Goal: Information Seeking & Learning: Check status

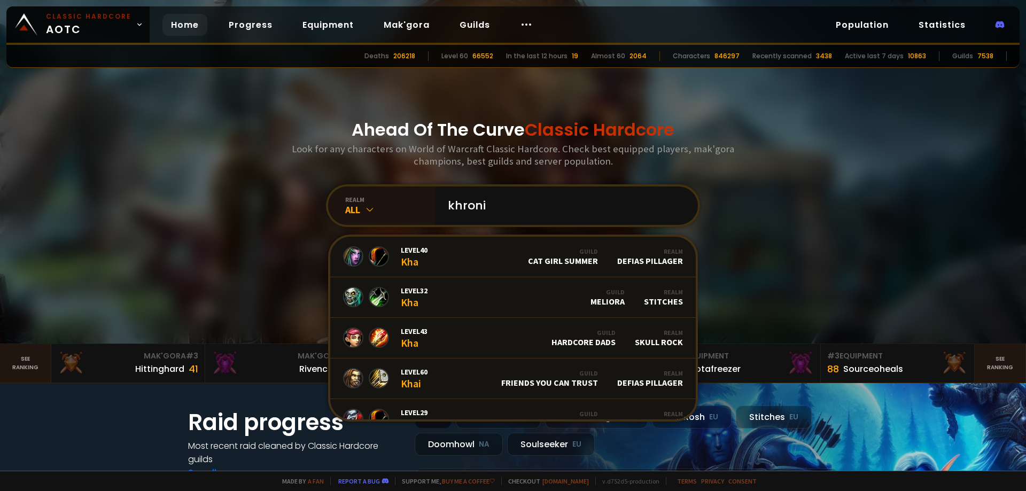
type input "khronic"
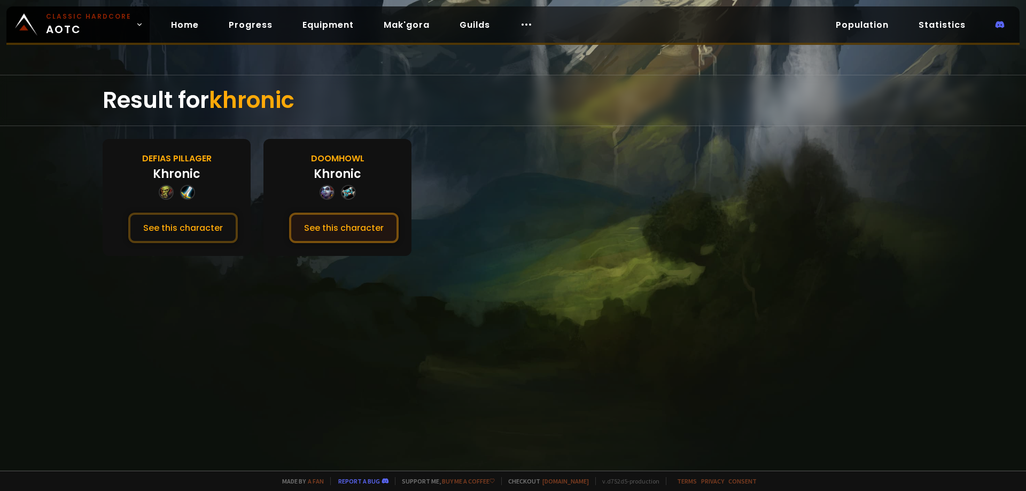
click at [335, 230] on button "See this character" at bounding box center [344, 228] width 110 height 30
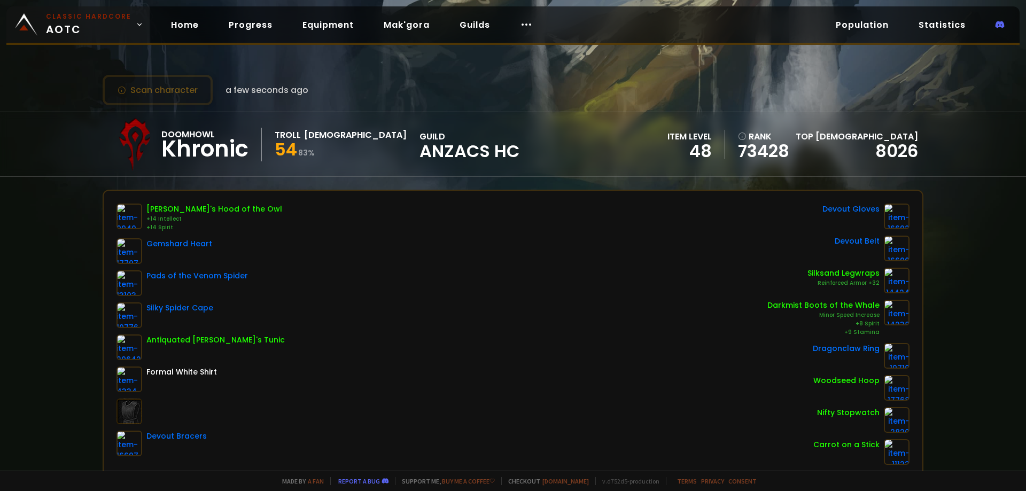
click at [122, 23] on span "Classic Hardcore AOTC" at bounding box center [89, 25] width 86 height 26
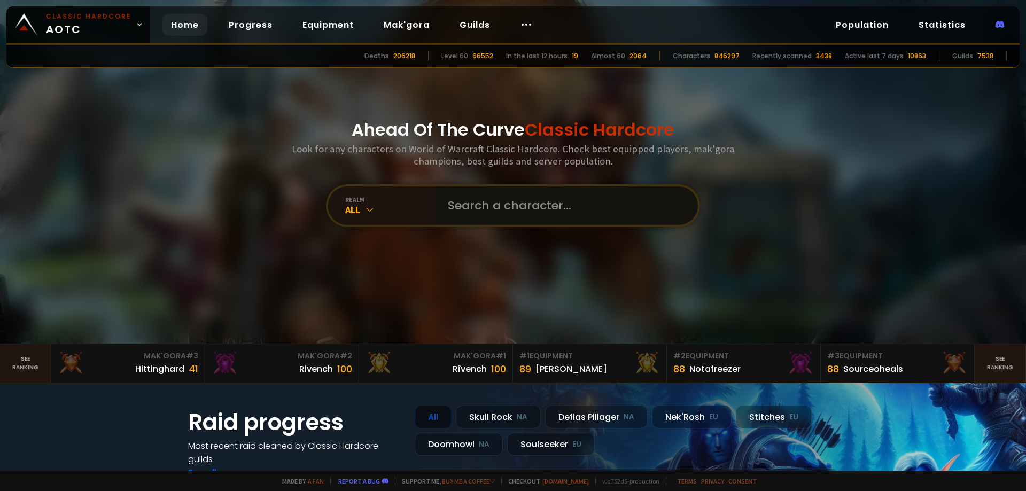
click at [513, 208] on input "text" at bounding box center [564, 206] width 244 height 38
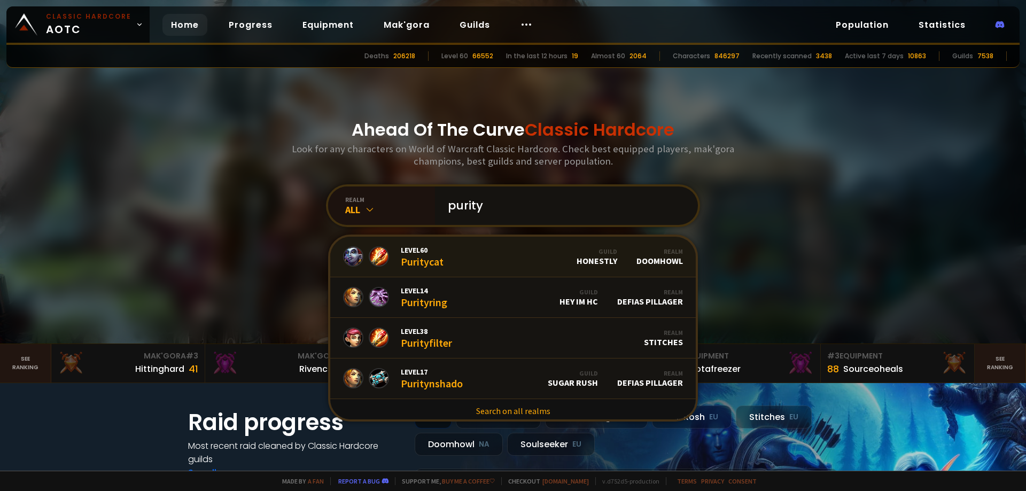
type input "purity"
click at [501, 250] on link "Level 60 Puritycat Guild Honestly Realm Doomhowl" at bounding box center [513, 257] width 366 height 41
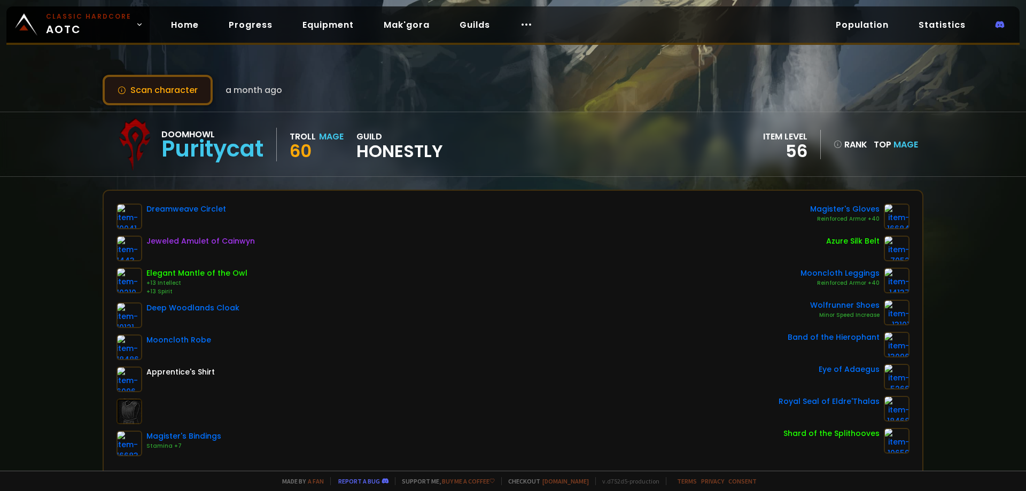
click at [180, 96] on button "Scan character" at bounding box center [158, 90] width 110 height 30
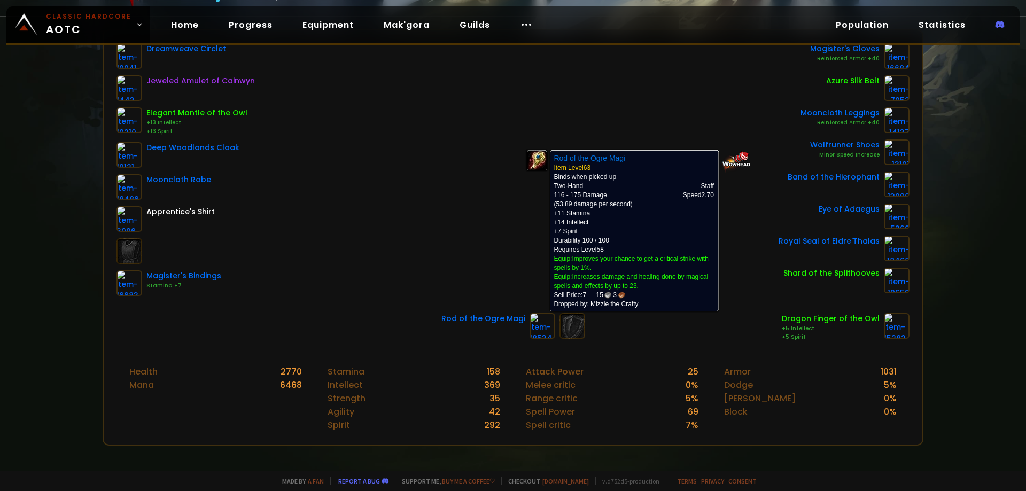
scroll to position [53, 0]
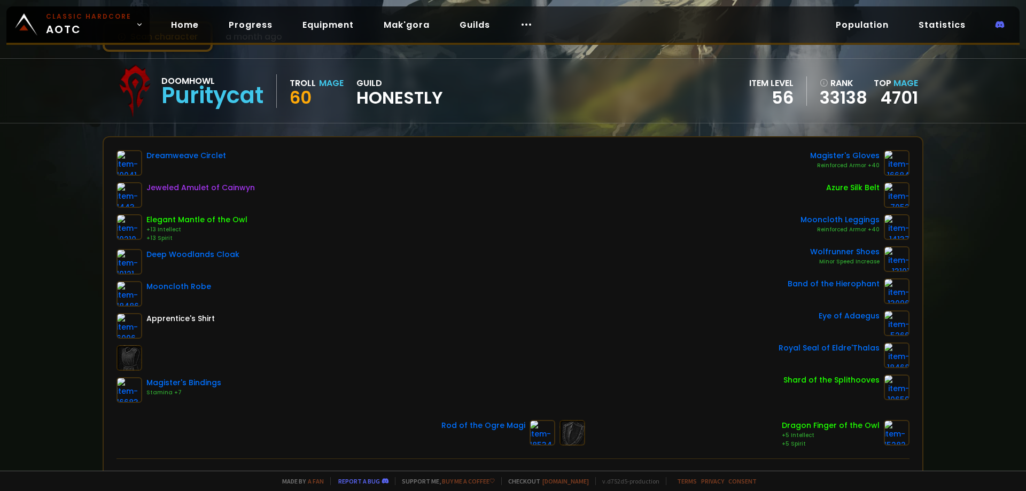
click at [320, 224] on div "Dreamweave Circlet Jeweled Amulet of Cainwyn Elegant Mantle of the Owl +13 Inte…" at bounding box center [513, 276] width 793 height 253
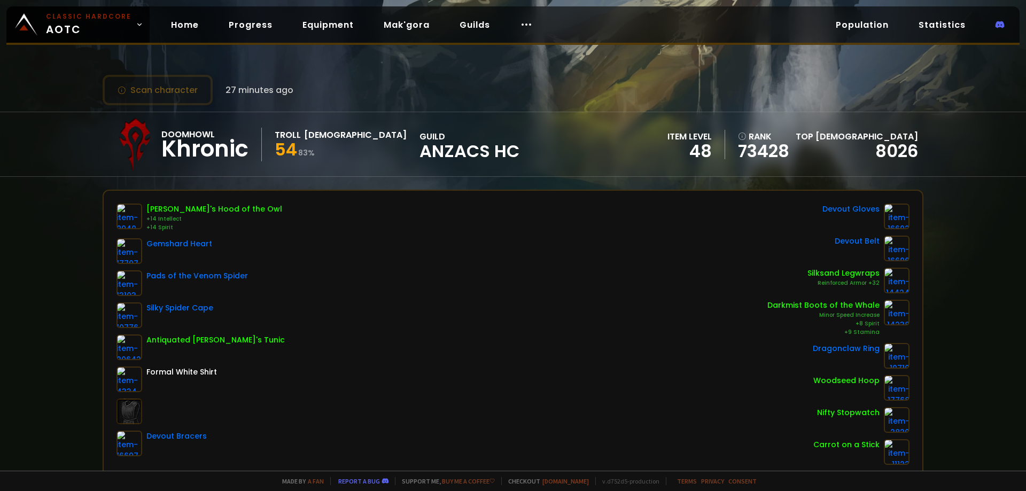
click at [222, 152] on div "Khronic" at bounding box center [204, 149] width 87 height 16
copy div "Khronic"
